Goal: Find specific page/section: Find specific page/section

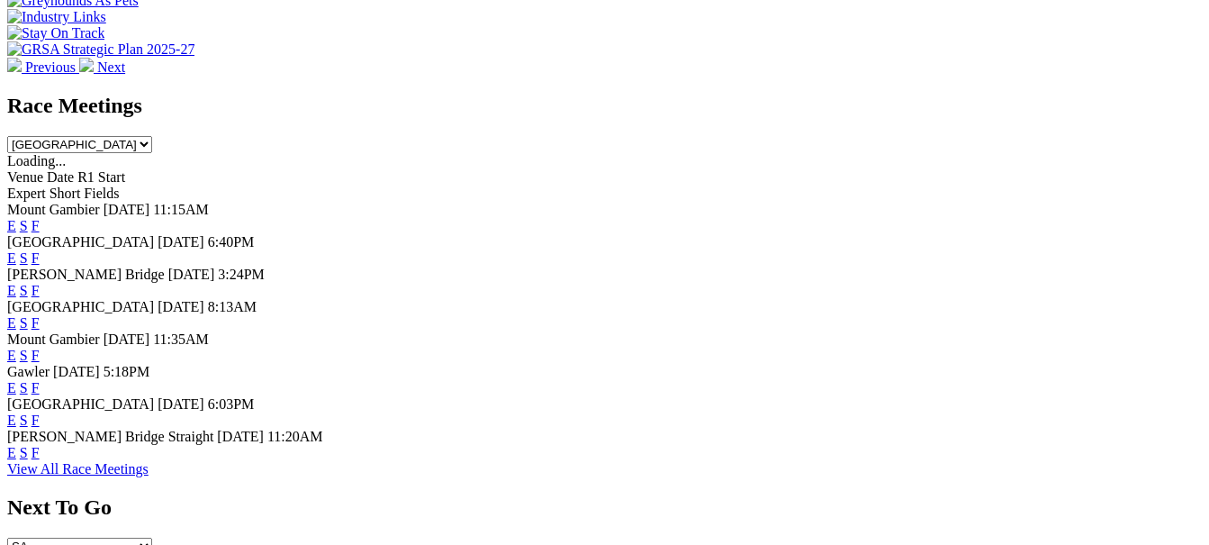
scroll to position [720, 0]
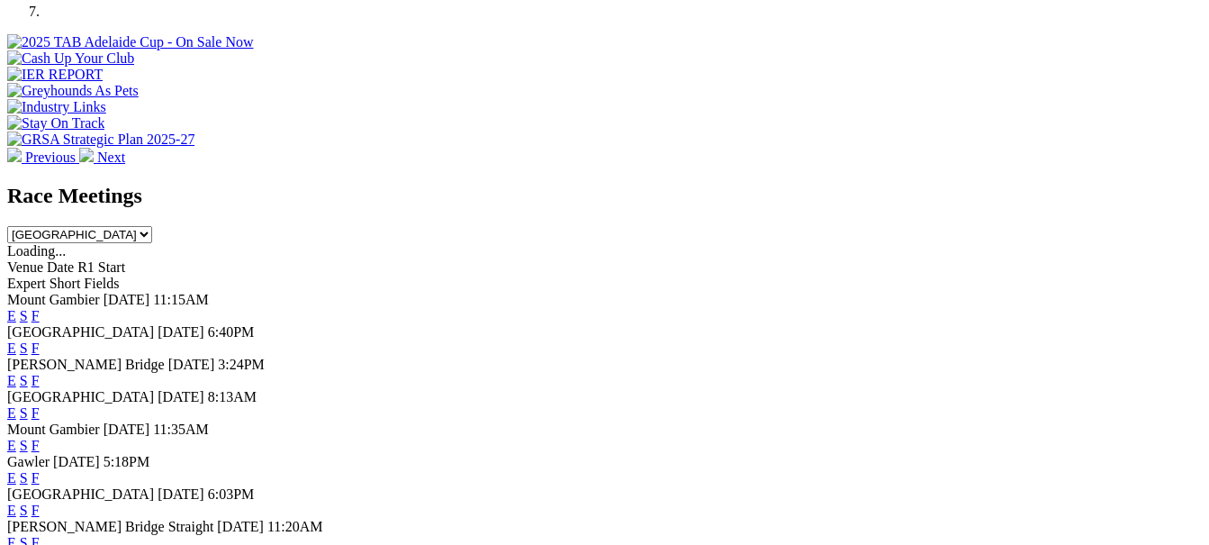
click at [40, 340] on link "F" at bounding box center [36, 347] width 8 height 15
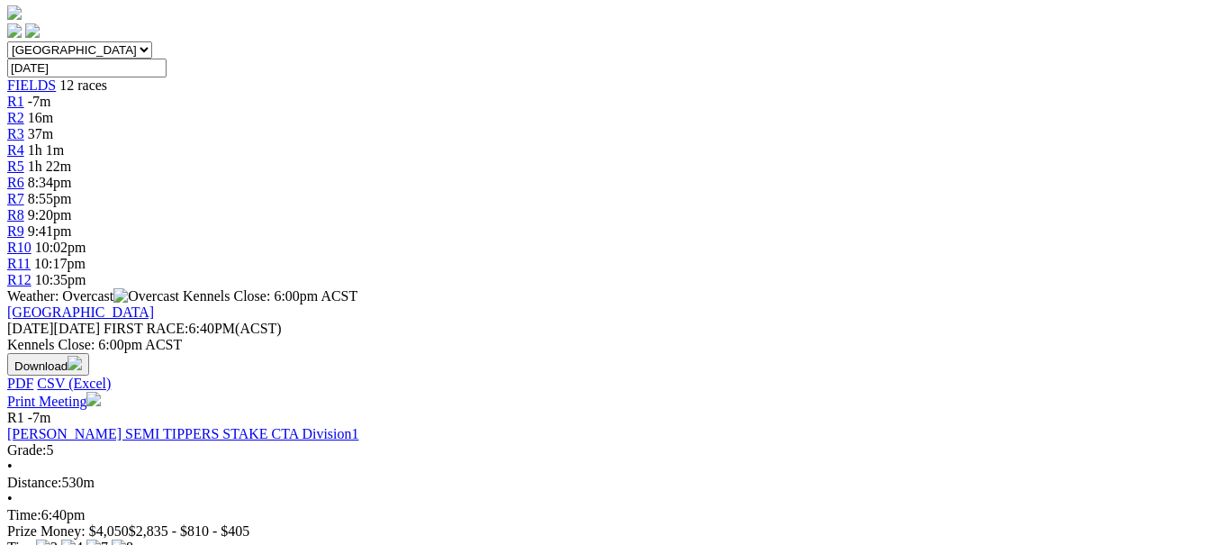
scroll to position [540, 0]
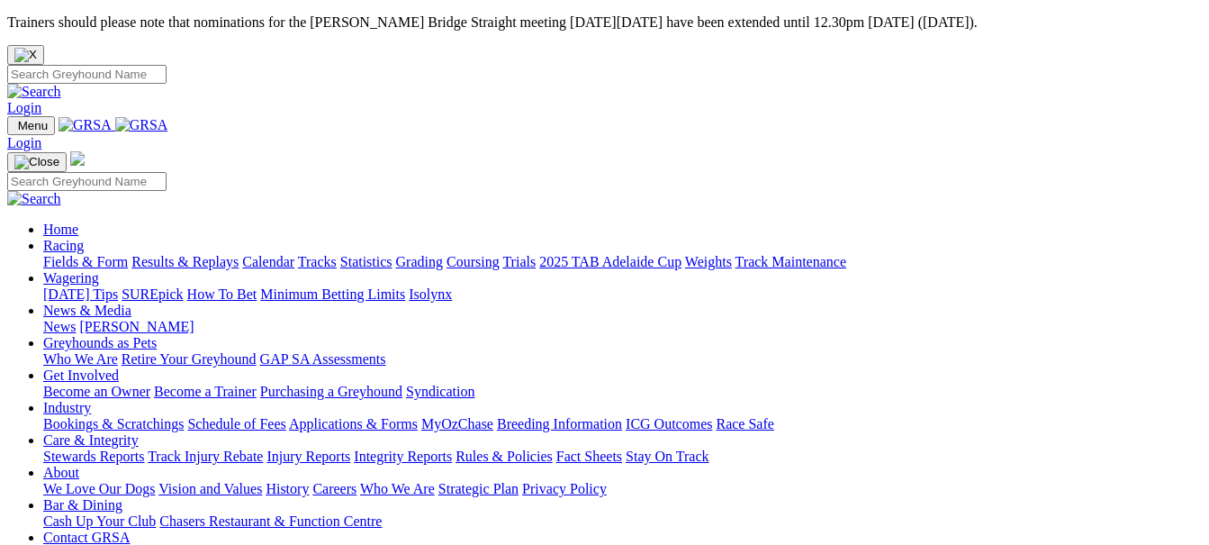
scroll to position [720, 0]
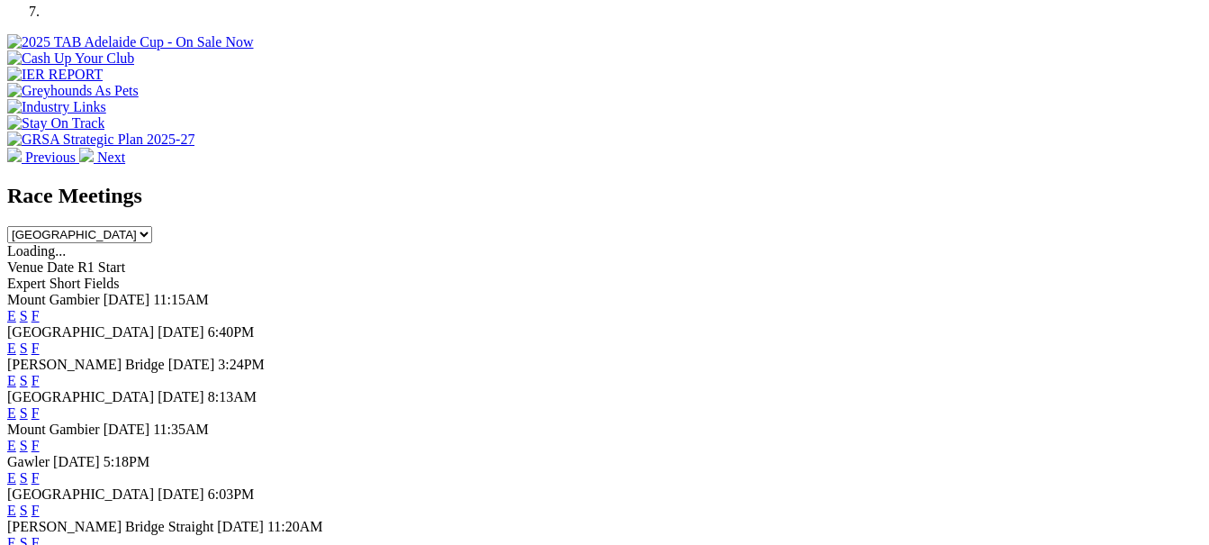
click at [40, 373] on link "F" at bounding box center [36, 380] width 8 height 15
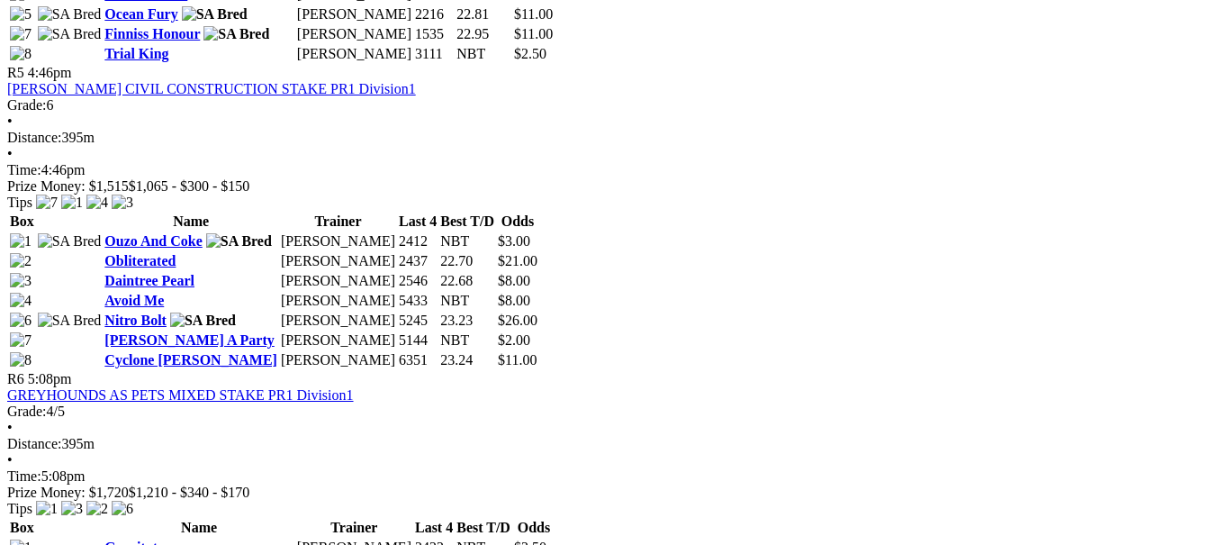
scroll to position [2161, 0]
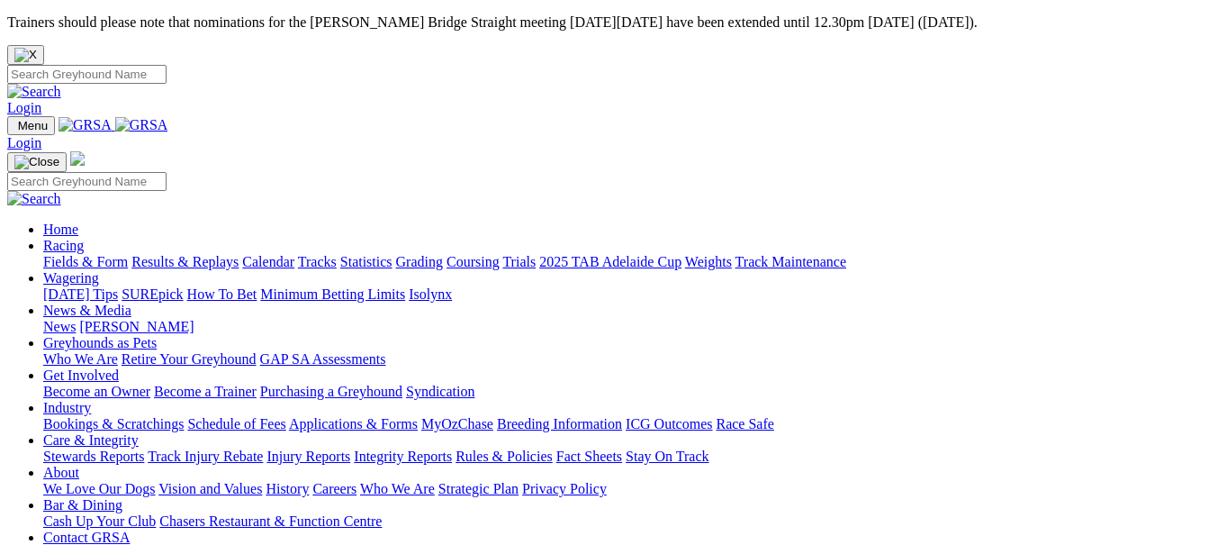
scroll to position [720, 0]
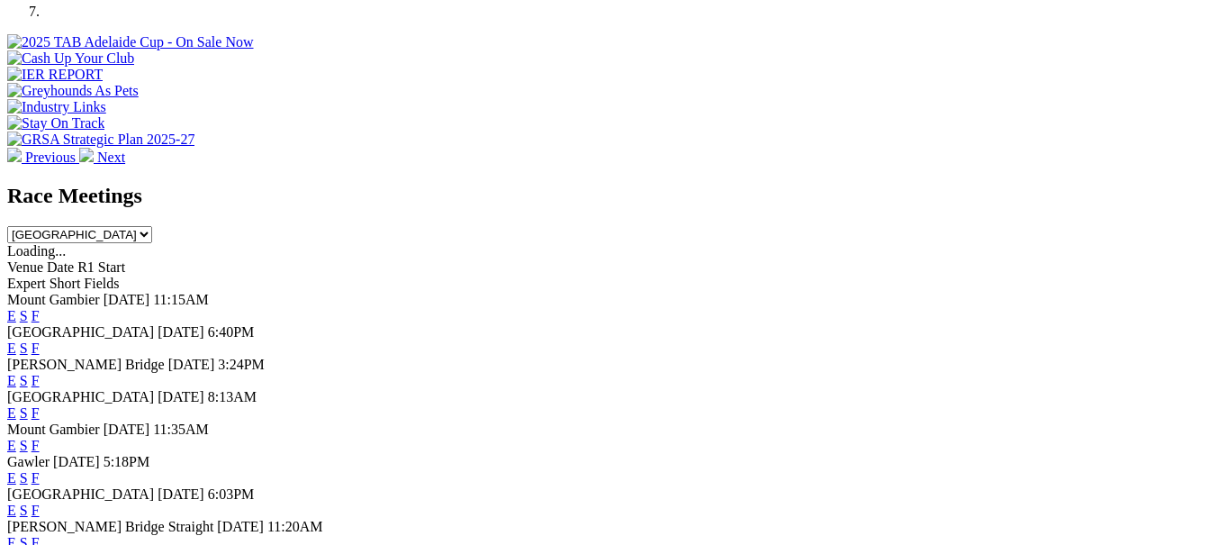
click at [40, 405] on link "F" at bounding box center [36, 412] width 8 height 15
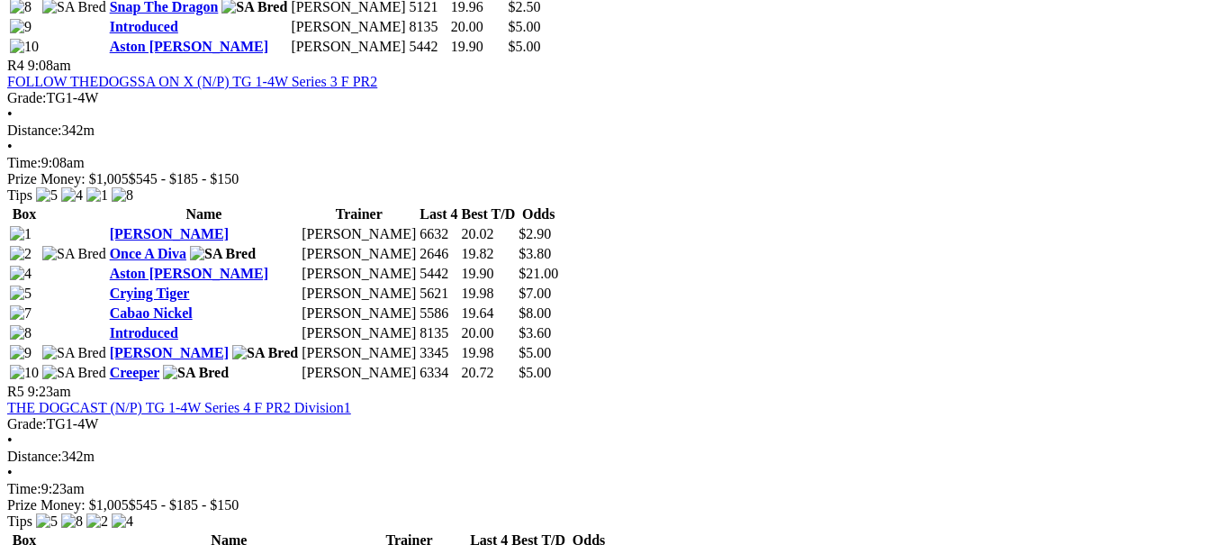
scroll to position [1890, 0]
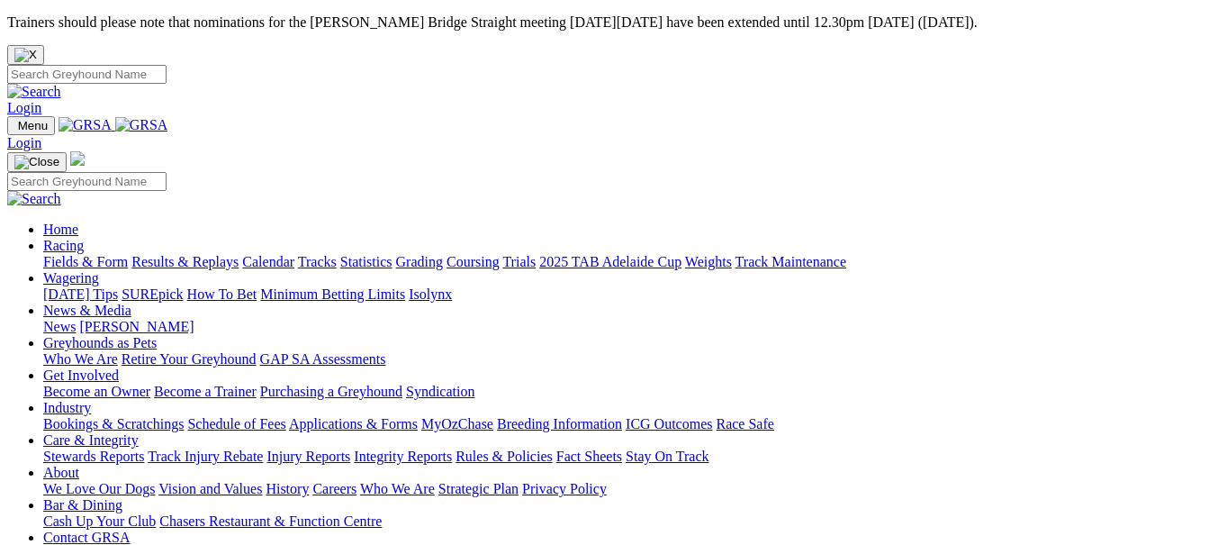
scroll to position [720, 0]
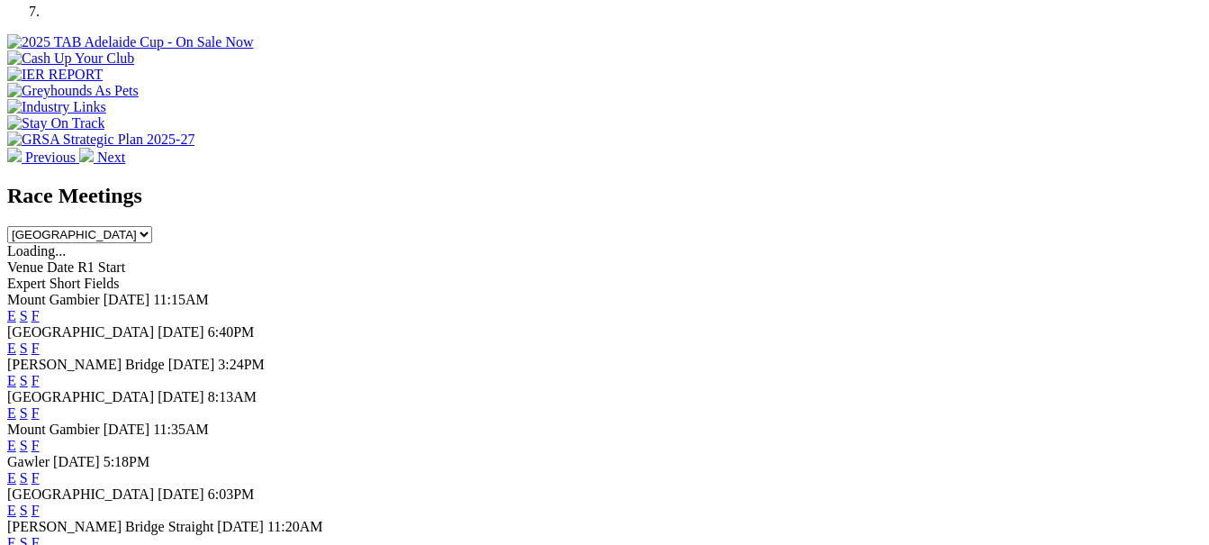
click at [40, 470] on link "F" at bounding box center [36, 477] width 8 height 15
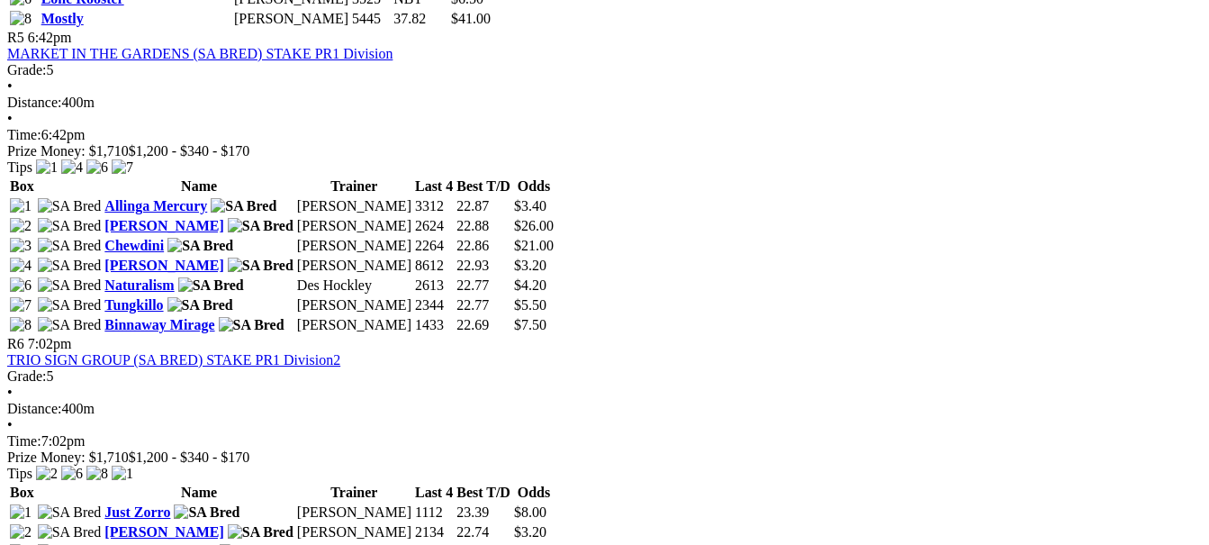
scroll to position [2161, 0]
